Goal: Navigation & Orientation: Find specific page/section

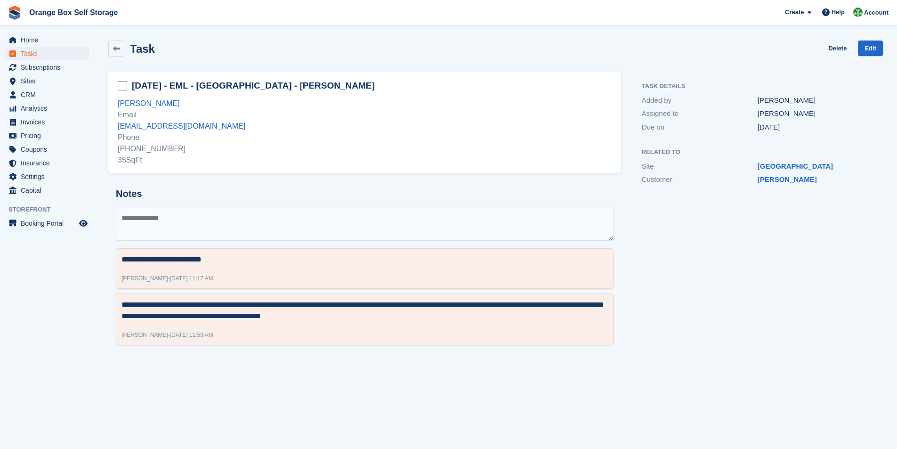
drag, startPoint x: 271, startPoint y: 217, endPoint x: 275, endPoint y: 218, distance: 4.7
click at [271, 217] on textarea at bounding box center [365, 224] width 498 height 34
click at [28, 39] on span "Home" at bounding box center [49, 39] width 56 height 13
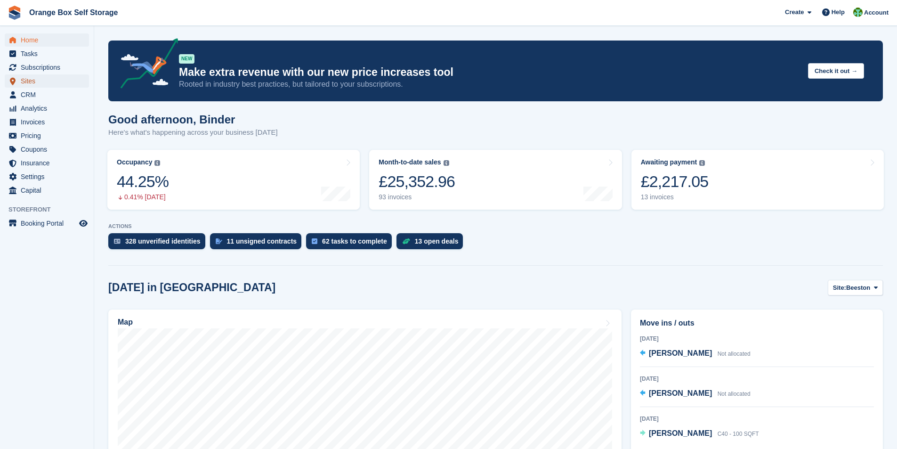
click at [31, 82] on span "Sites" at bounding box center [49, 80] width 56 height 13
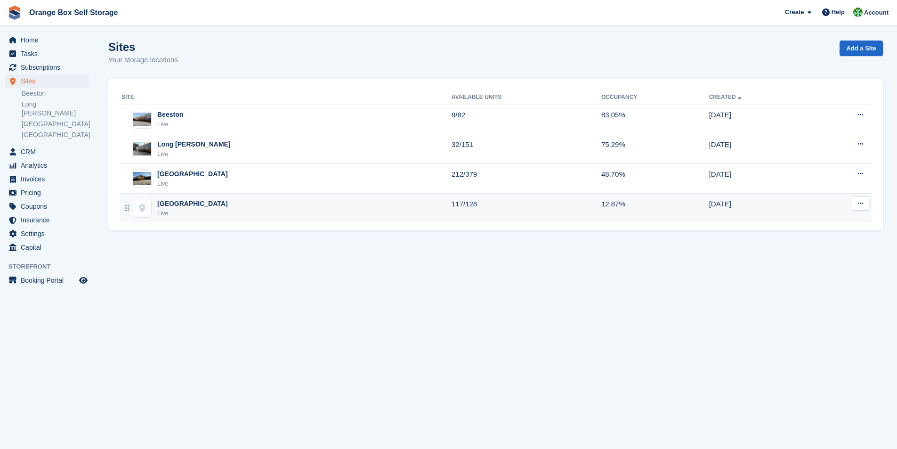
click at [152, 206] on div "Furnace Road Live" at bounding box center [286, 208] width 330 height 19
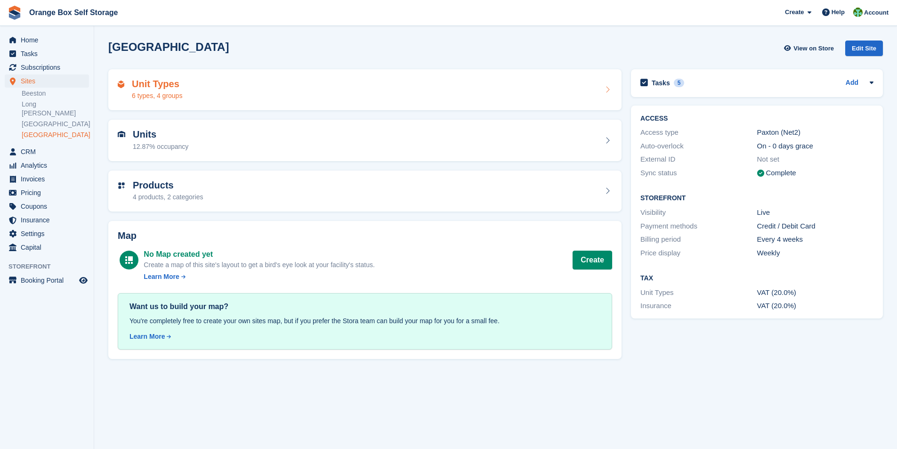
click at [168, 94] on div "6 types, 4 groups" at bounding box center [157, 96] width 50 height 10
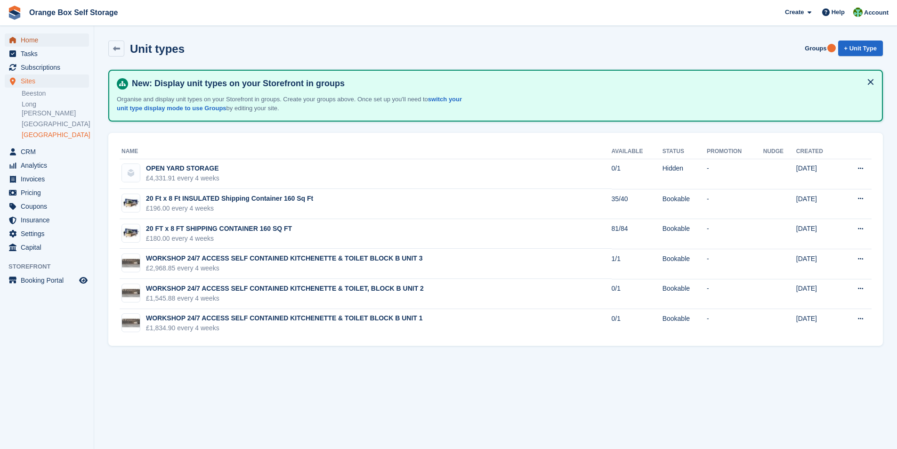
click at [22, 42] on span "Home" at bounding box center [49, 39] width 56 height 13
